Goal: Transaction & Acquisition: Purchase product/service

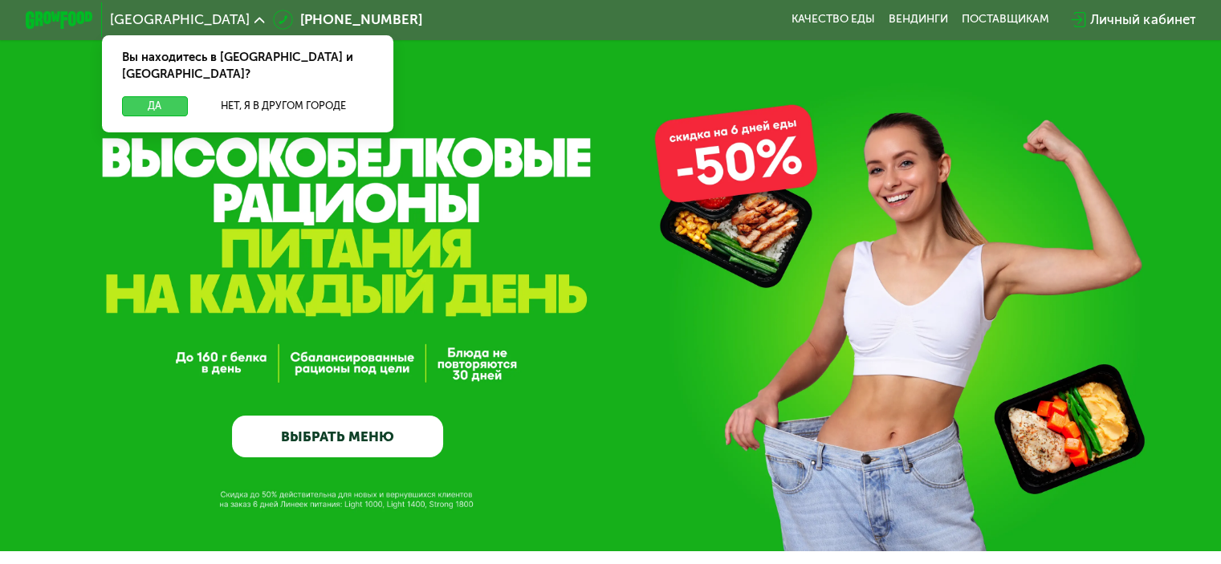
click at [147, 96] on button "Да" at bounding box center [154, 106] width 65 height 20
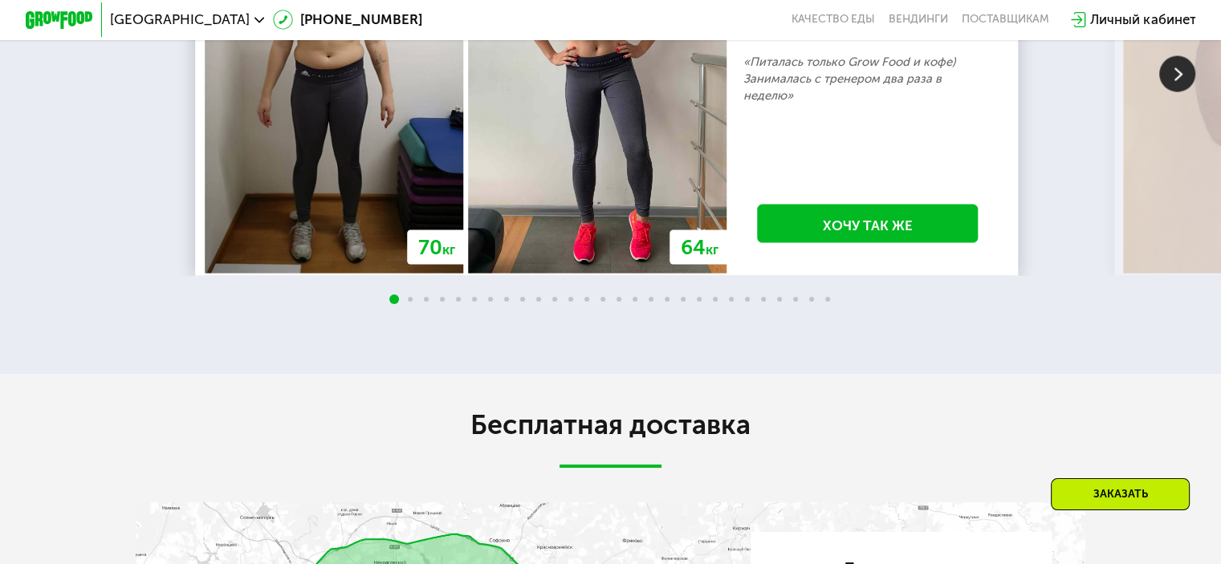
scroll to position [3292, 0]
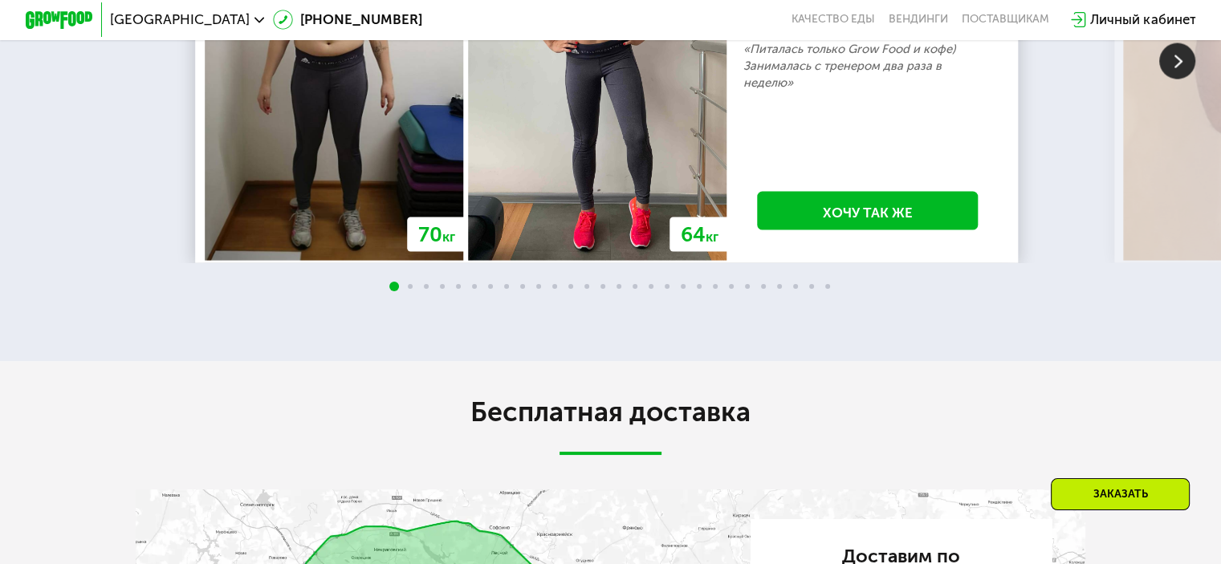
click at [1179, 79] on img at bounding box center [1177, 61] width 36 height 36
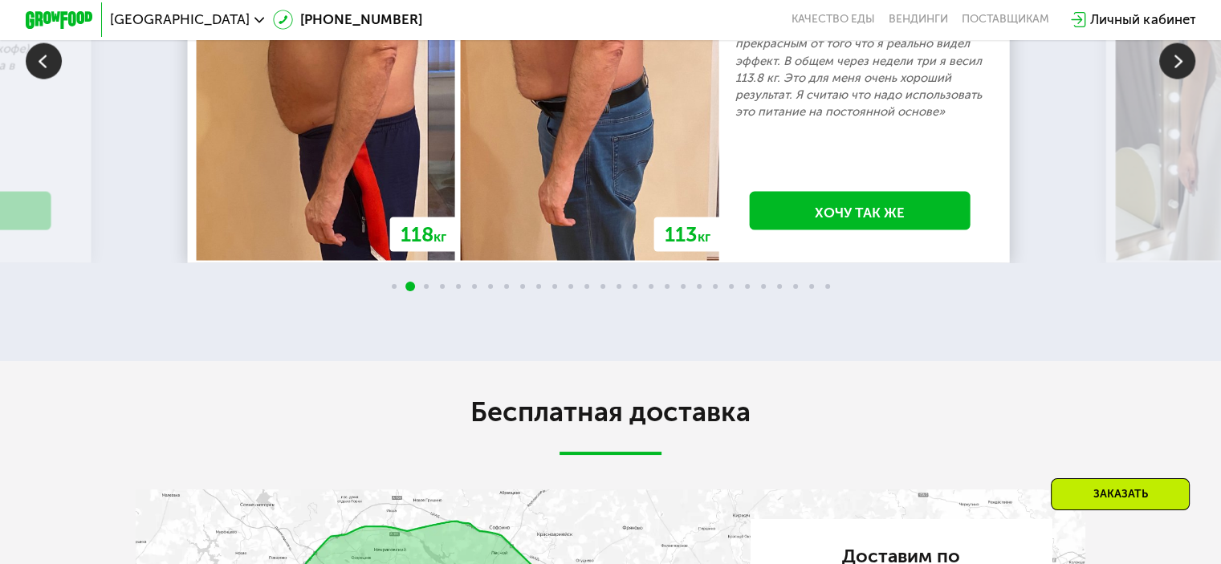
click at [1179, 79] on img at bounding box center [1177, 61] width 36 height 36
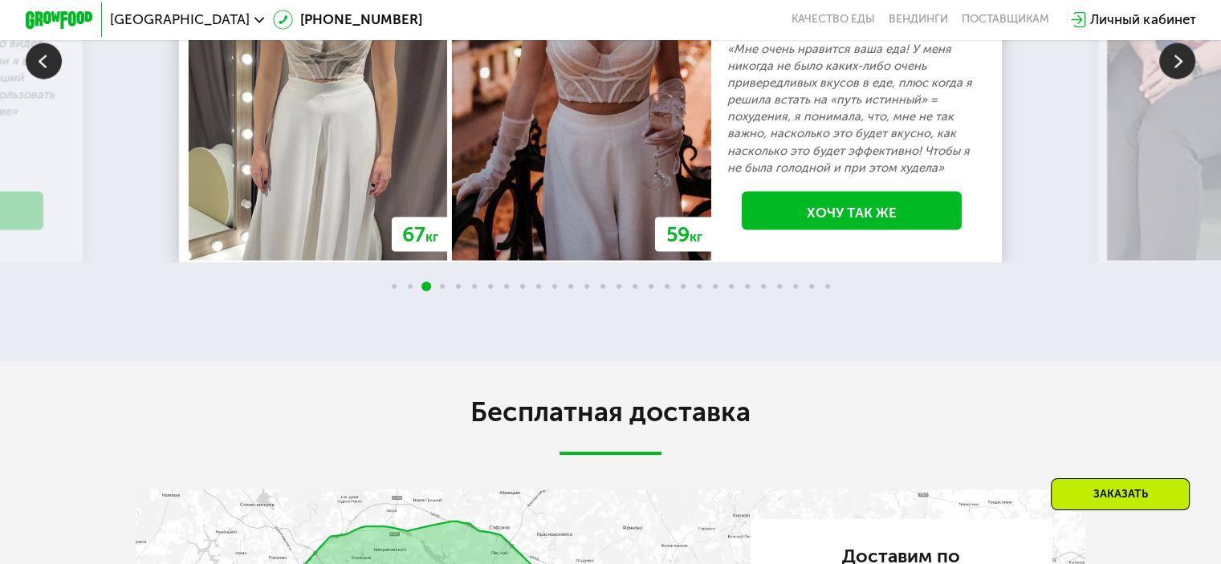
click at [1179, 79] on img at bounding box center [1177, 61] width 36 height 36
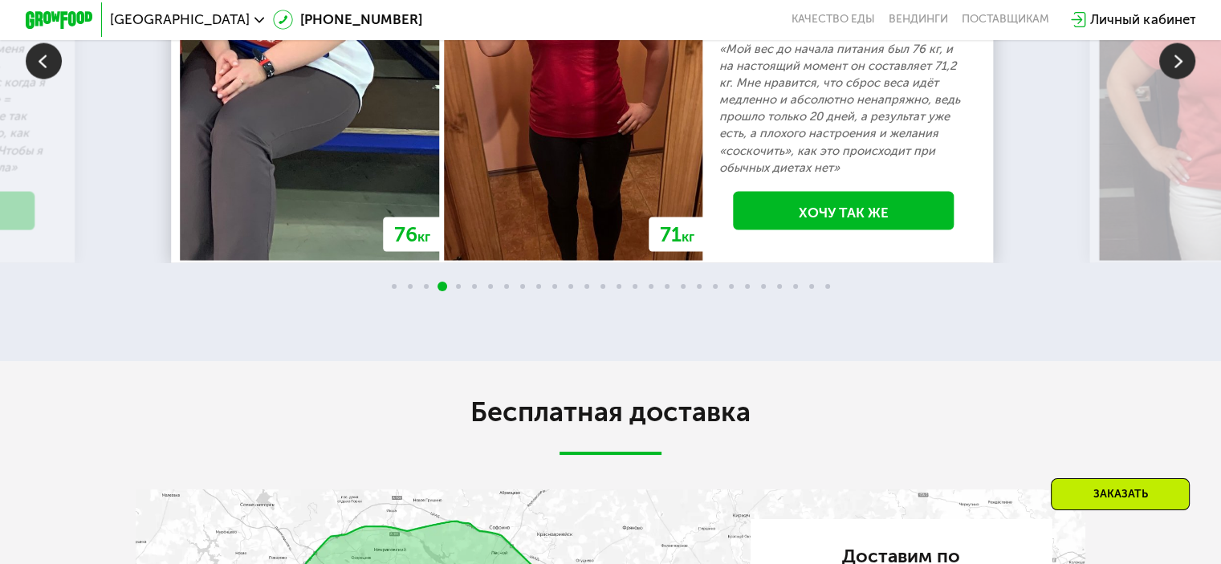
click at [1179, 79] on img at bounding box center [1177, 61] width 36 height 36
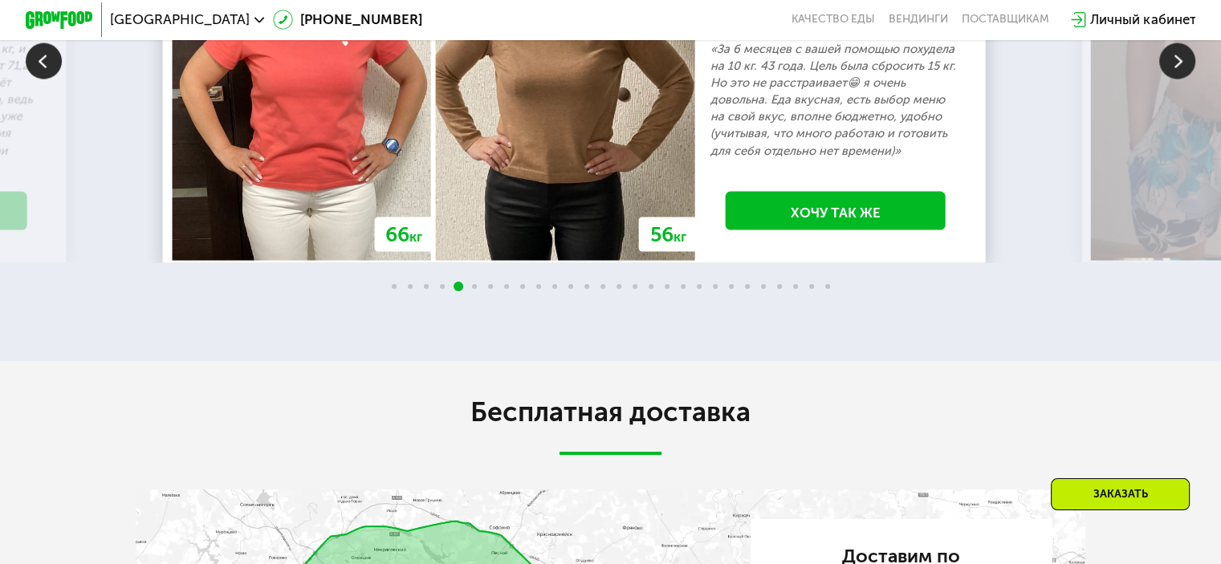
click at [1179, 79] on img at bounding box center [1177, 61] width 36 height 36
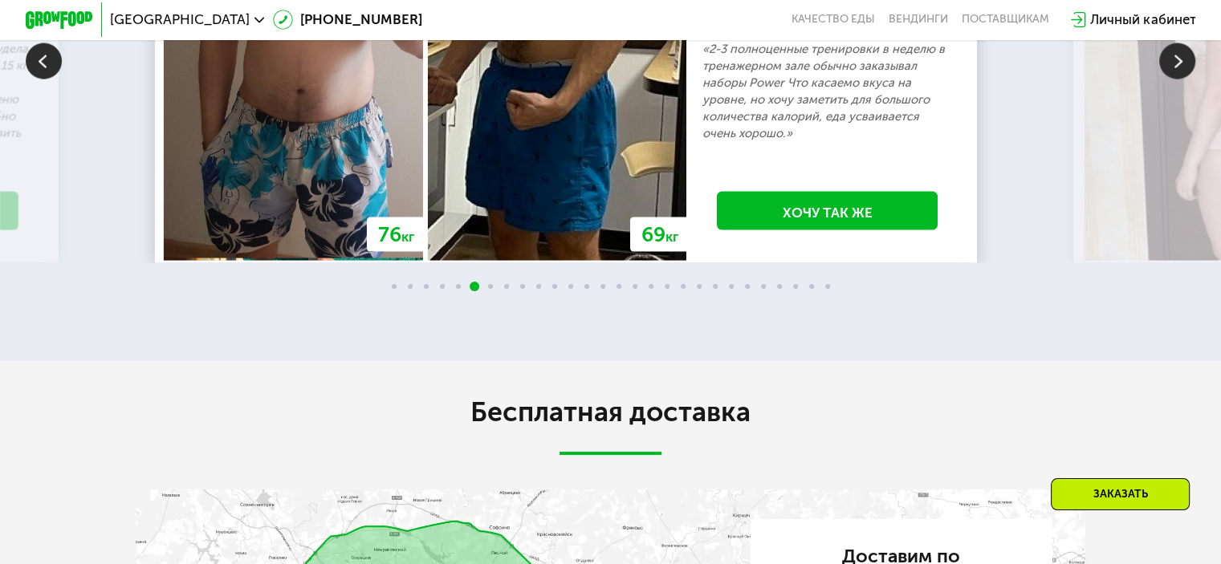
click at [1179, 79] on img at bounding box center [1177, 61] width 36 height 36
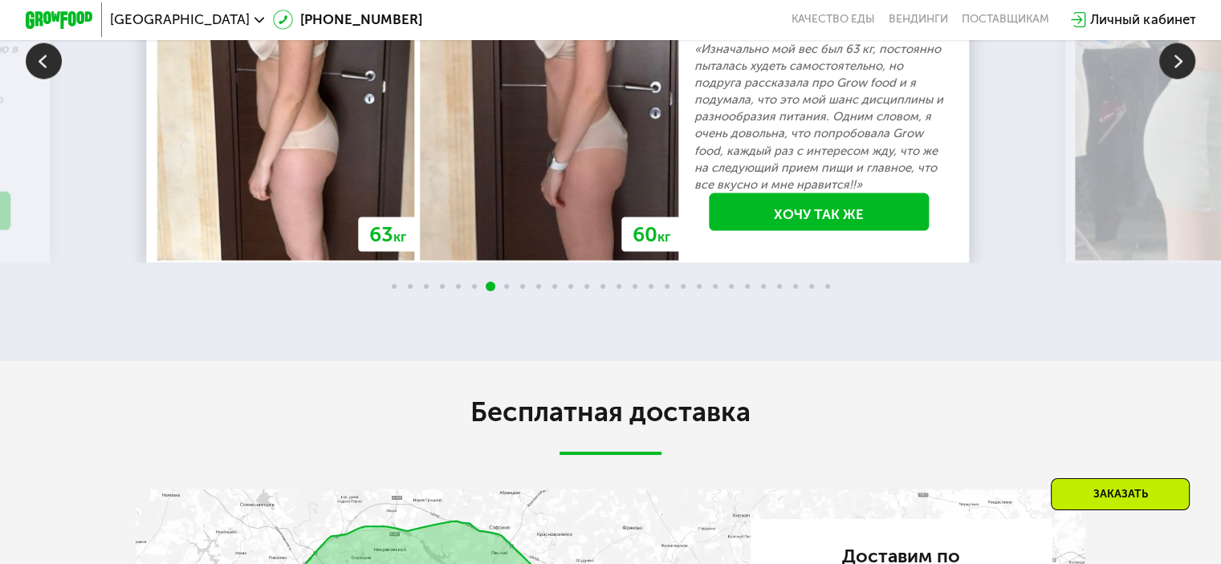
click at [1179, 79] on img at bounding box center [1177, 61] width 36 height 36
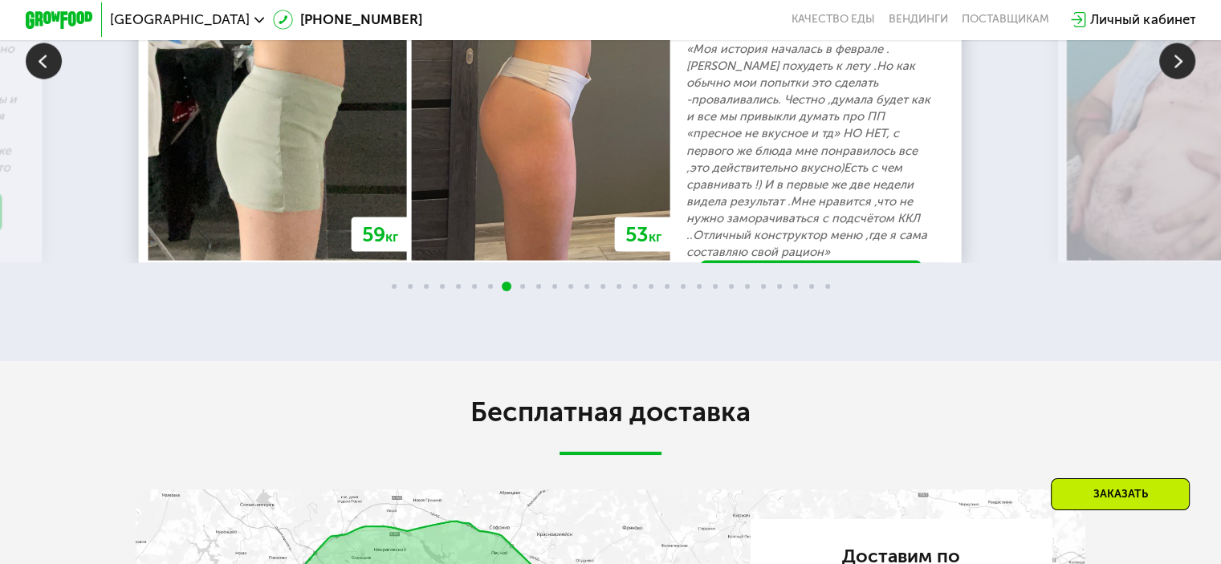
click at [1179, 79] on img at bounding box center [1177, 61] width 36 height 36
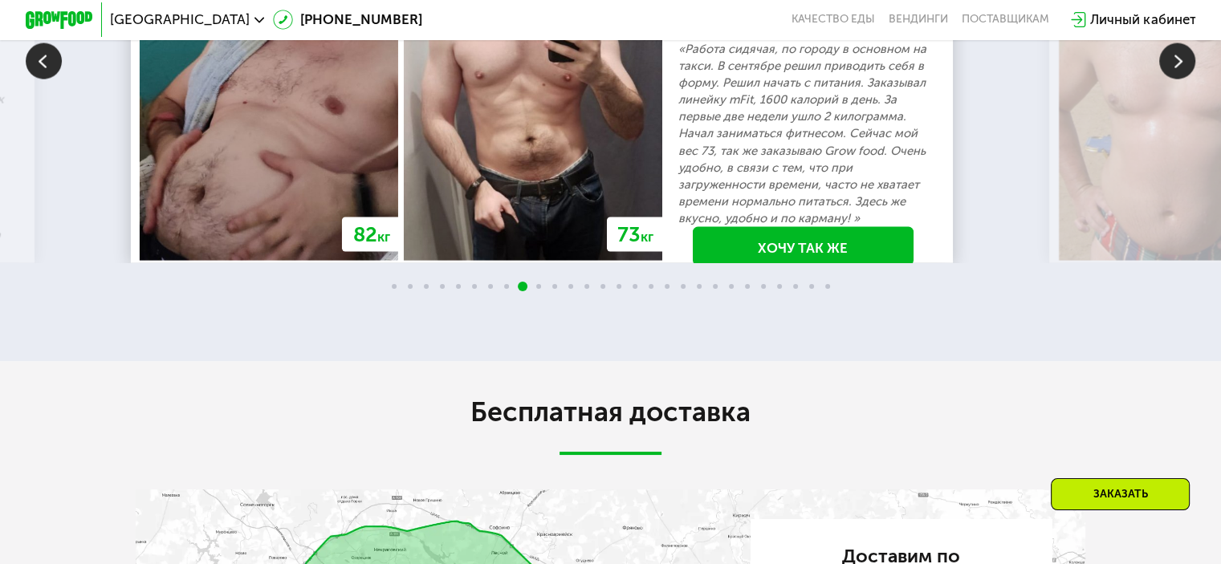
click at [1179, 79] on img at bounding box center [1177, 61] width 36 height 36
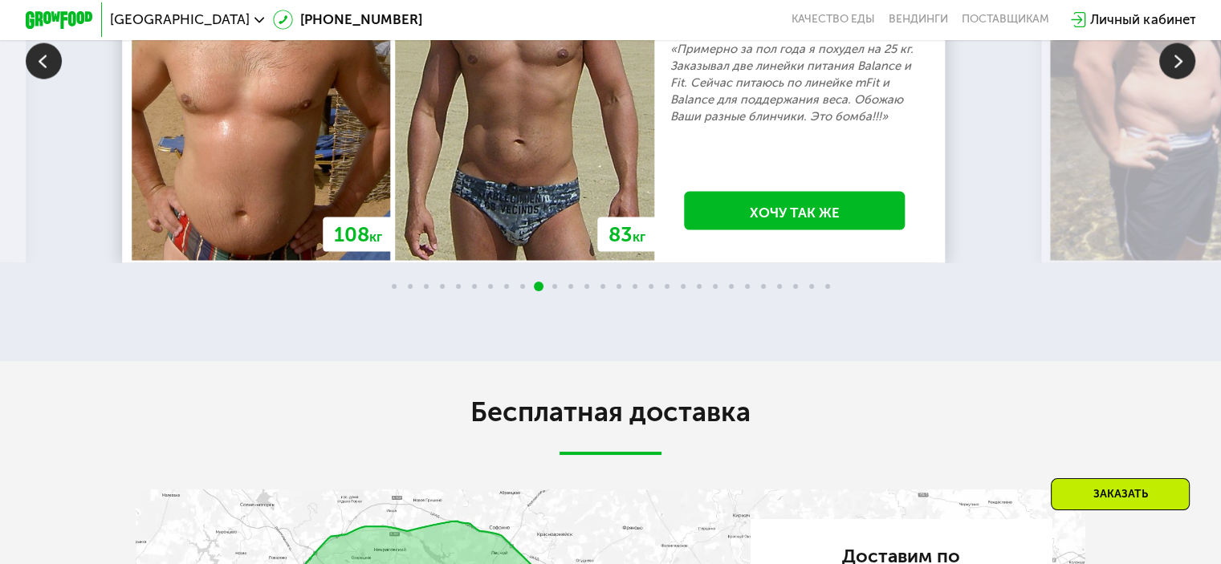
click at [1179, 79] on img at bounding box center [1177, 61] width 36 height 36
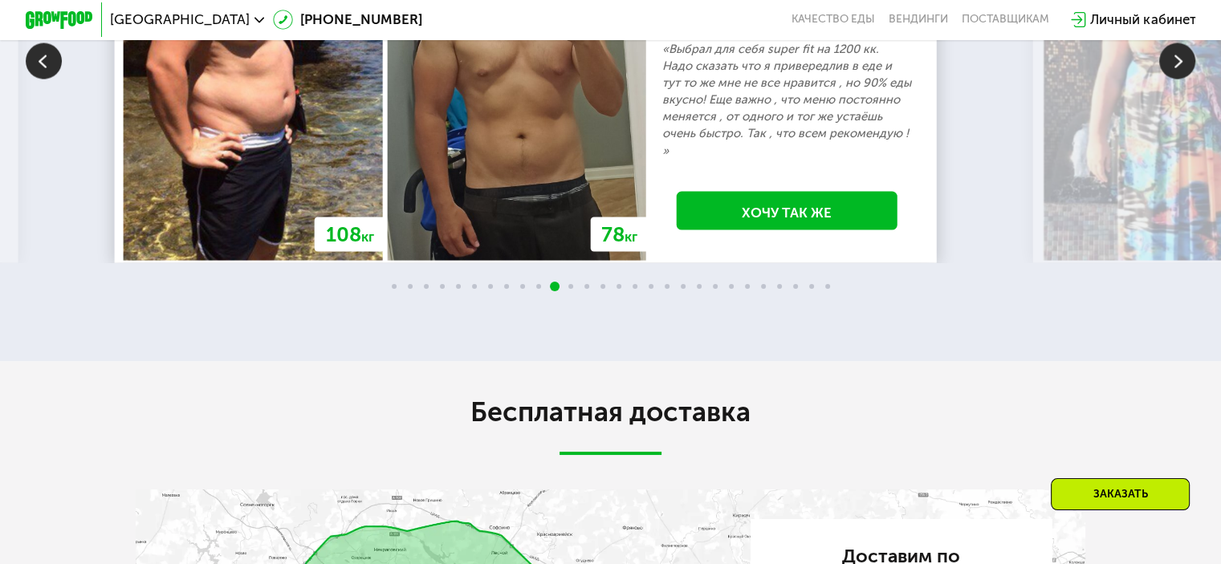
click at [1179, 79] on img at bounding box center [1177, 61] width 36 height 36
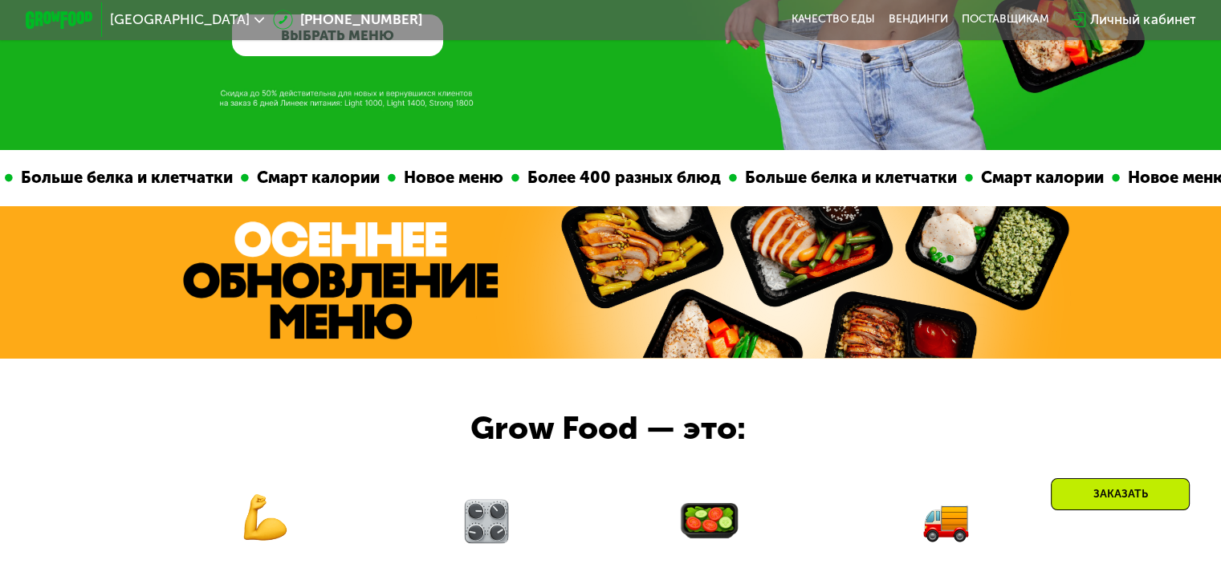
scroll to position [0, 0]
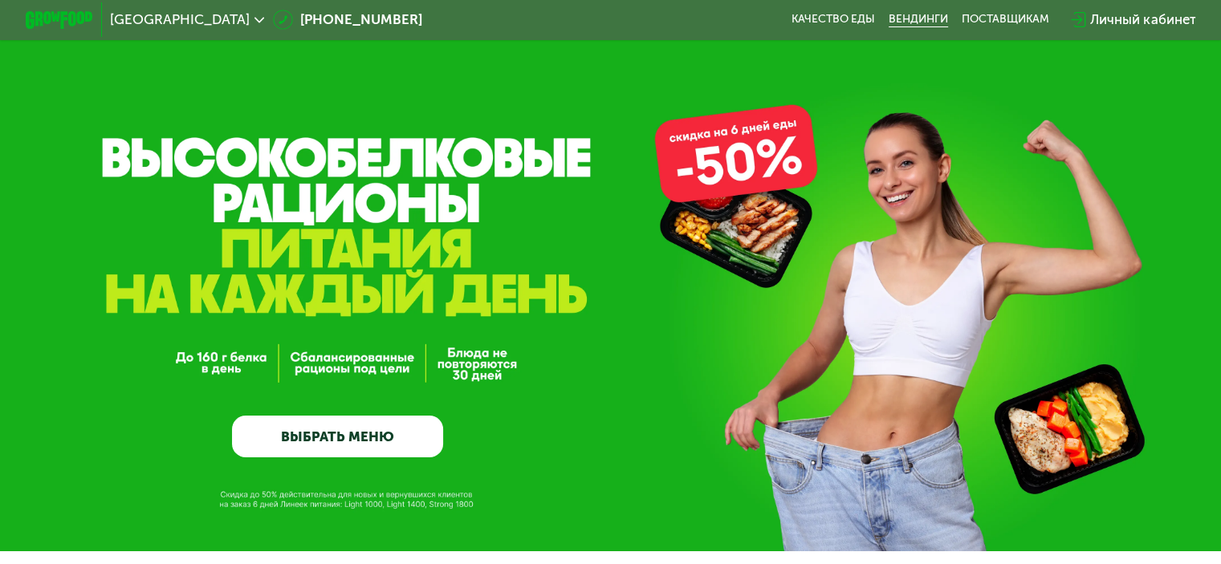
click at [924, 24] on link "Вендинги" at bounding box center [918, 20] width 59 height 14
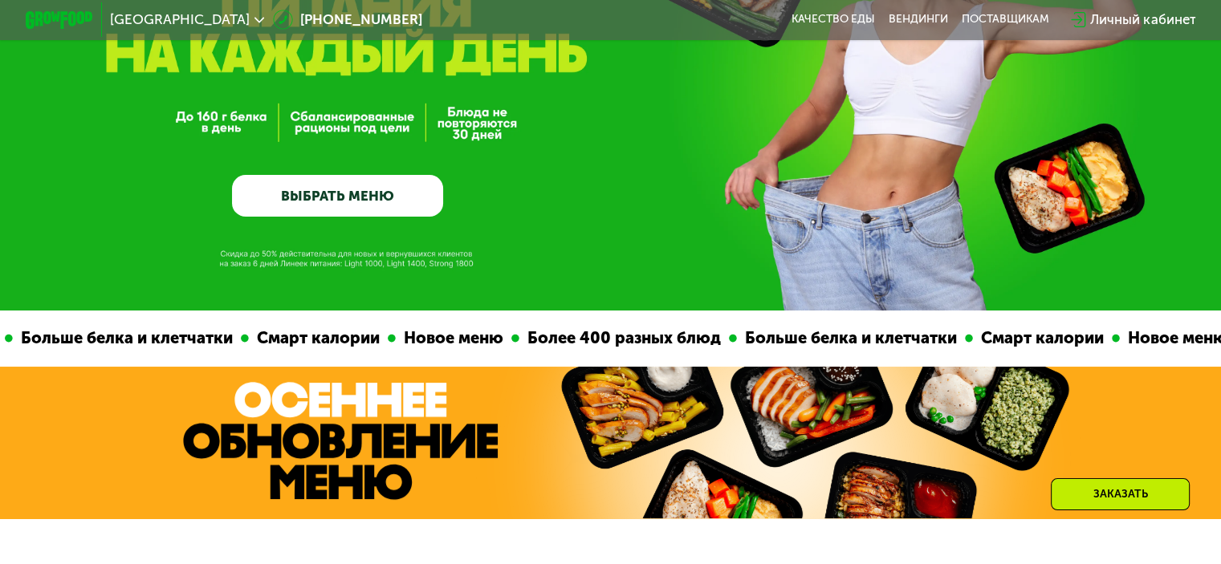
scroll to position [401, 0]
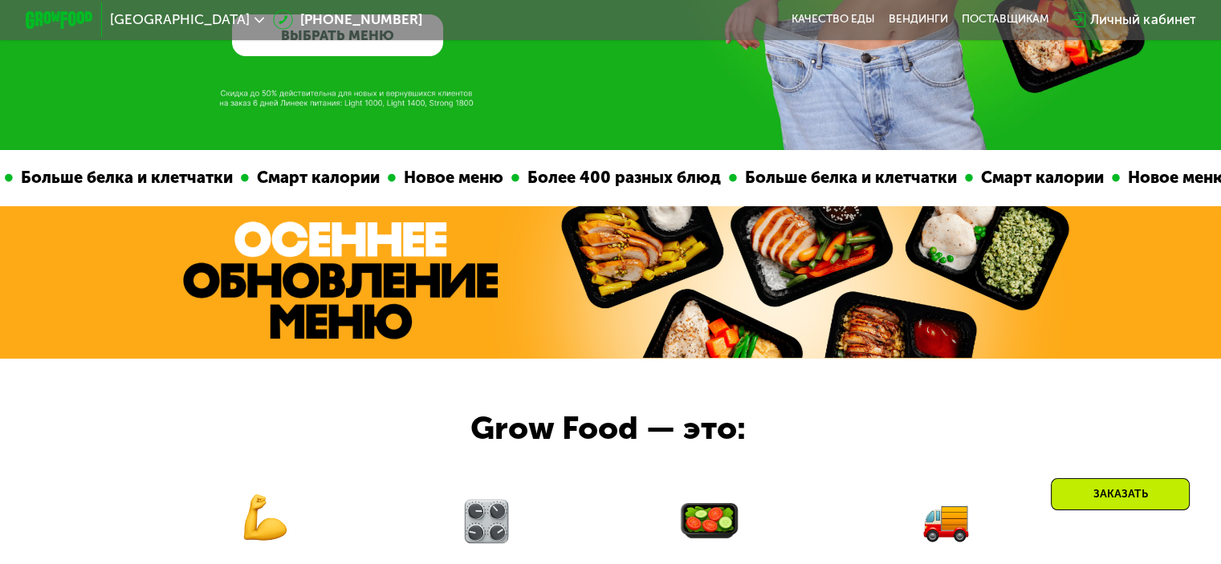
click at [645, 272] on img at bounding box center [815, 282] width 521 height 152
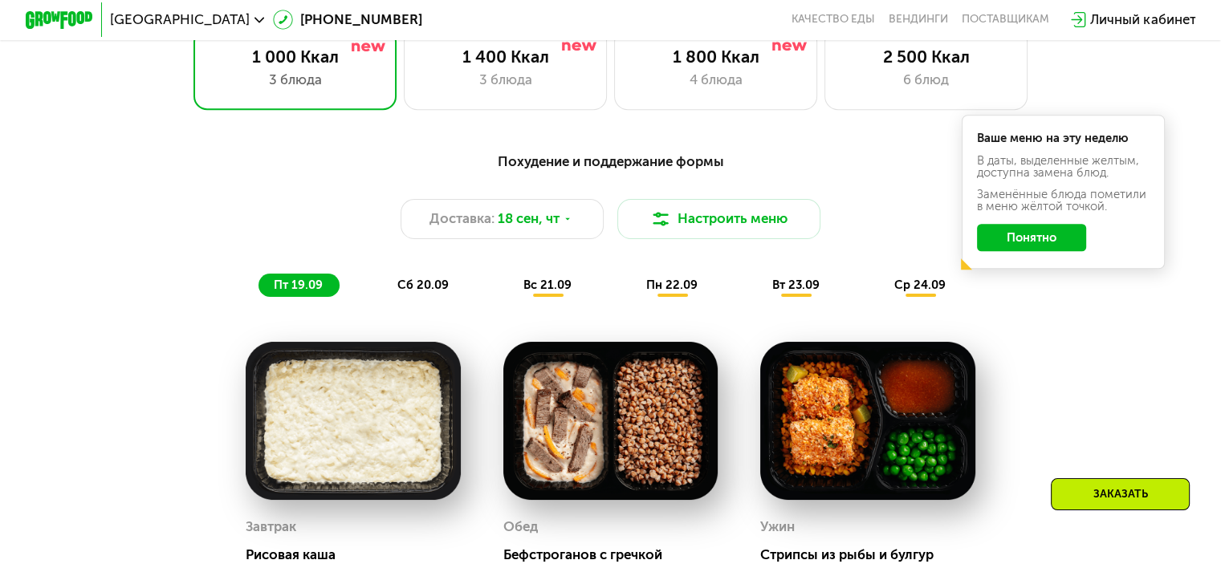
scroll to position [1204, 0]
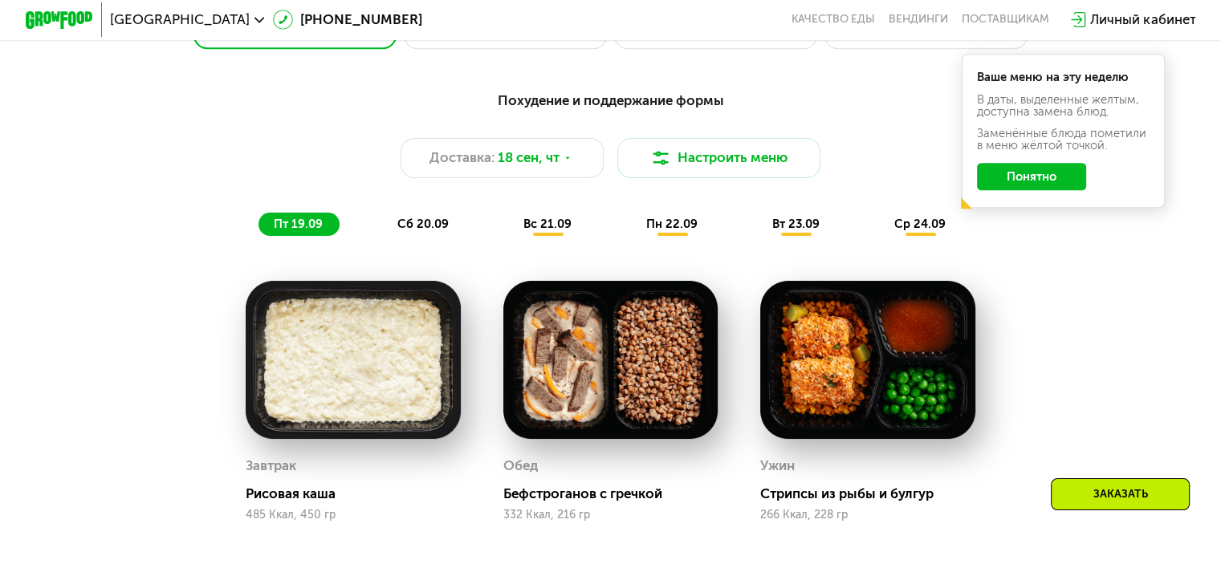
click at [551, 231] on span "вс 21.09" at bounding box center [547, 224] width 48 height 14
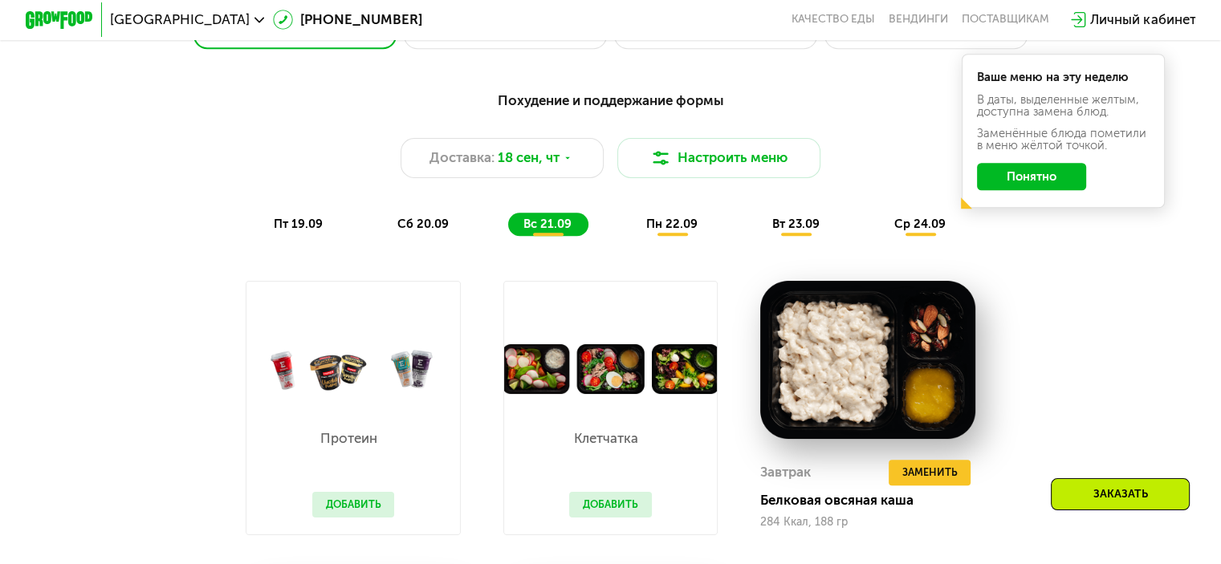
click at [681, 231] on span "пн 22.09" at bounding box center [671, 224] width 51 height 14
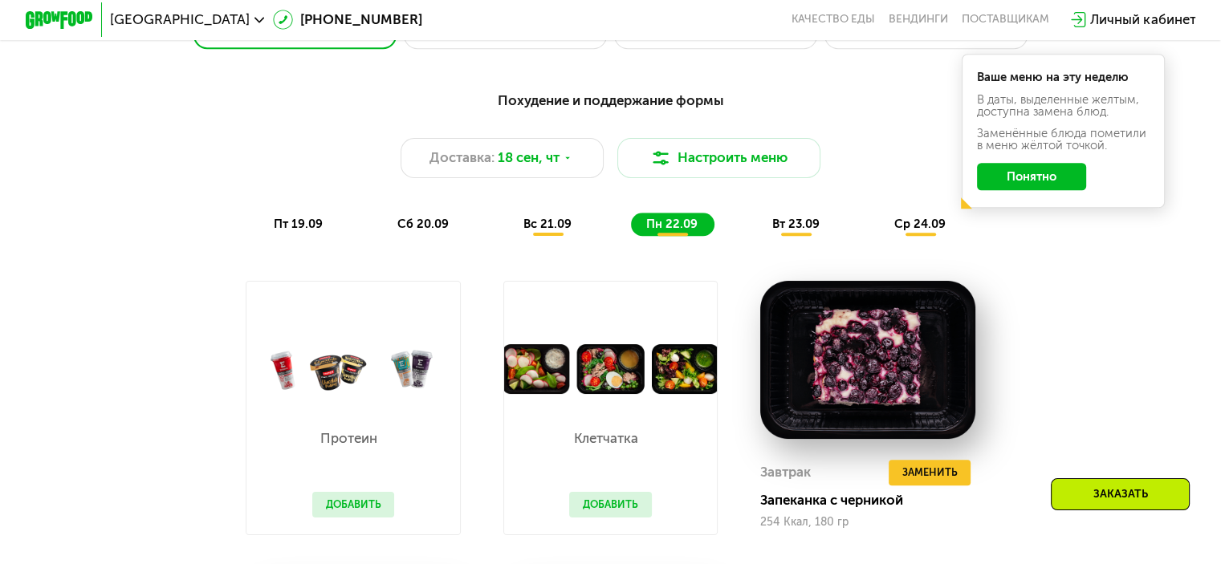
click at [808, 231] on span "вт 23.09" at bounding box center [795, 224] width 47 height 14
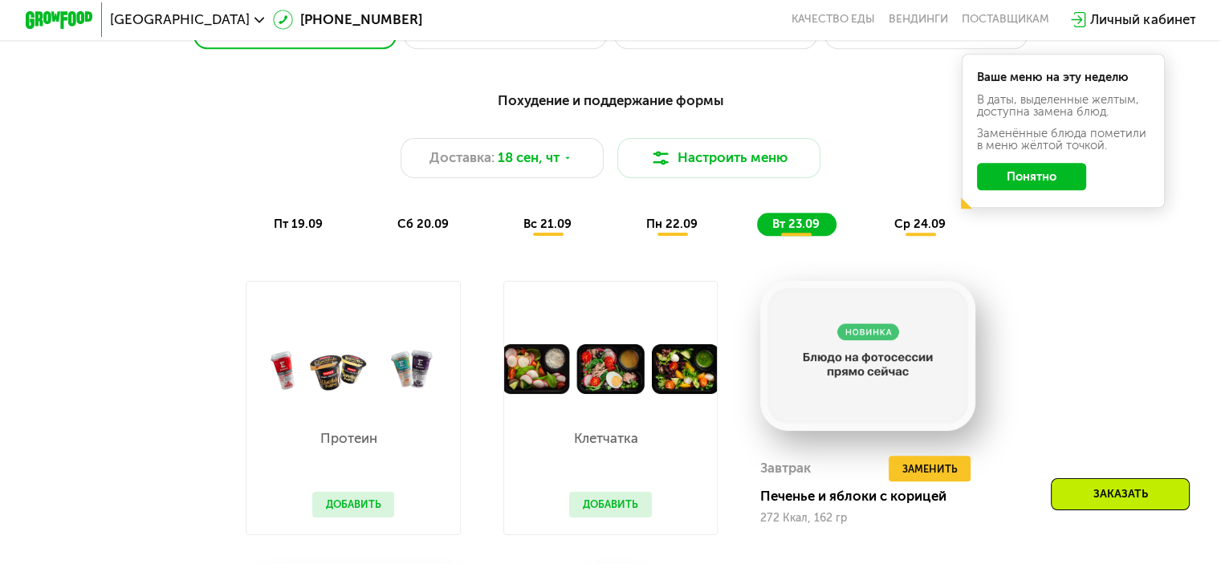
click at [921, 237] on div "ср 24.09" at bounding box center [920, 225] width 83 height 24
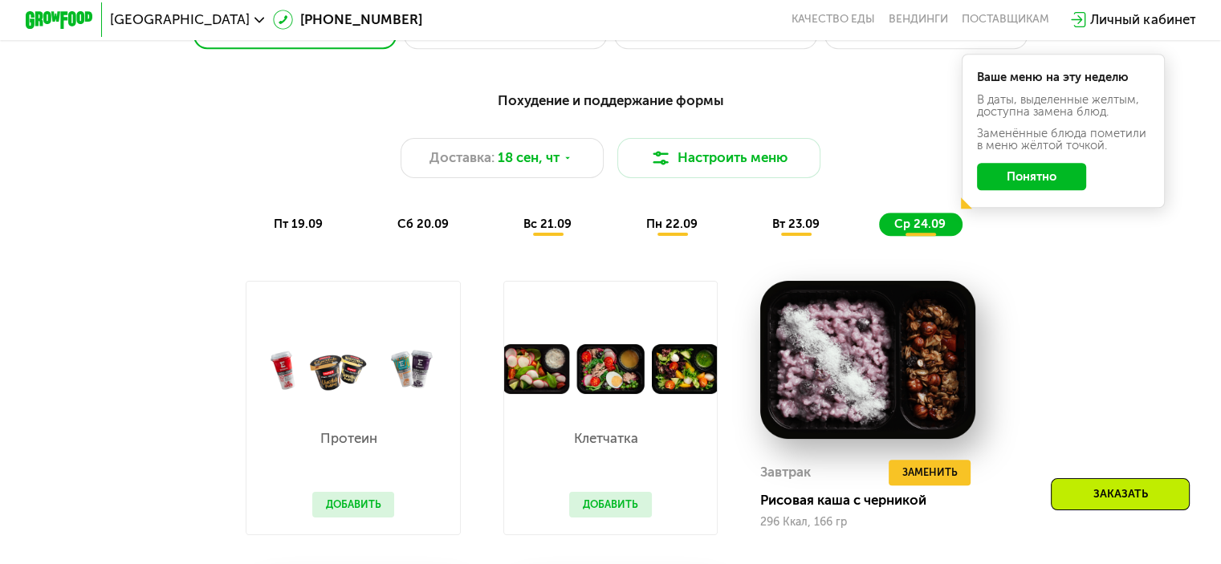
click at [405, 388] on img at bounding box center [353, 369] width 214 height 50
click at [347, 373] on img at bounding box center [353, 369] width 214 height 50
click at [328, 381] on img at bounding box center [353, 369] width 214 height 50
click at [325, 393] on img at bounding box center [353, 369] width 214 height 50
click at [352, 458] on div "Протеин Добавить" at bounding box center [353, 464] width 116 height 140
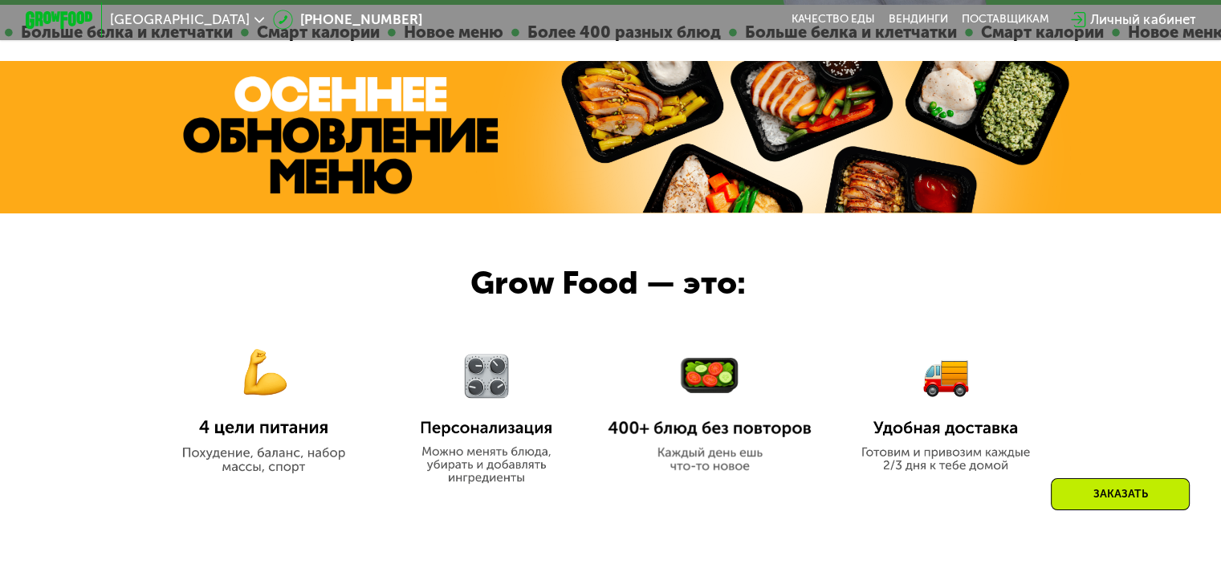
scroll to position [241, 0]
